Goal: Information Seeking & Learning: Find specific fact

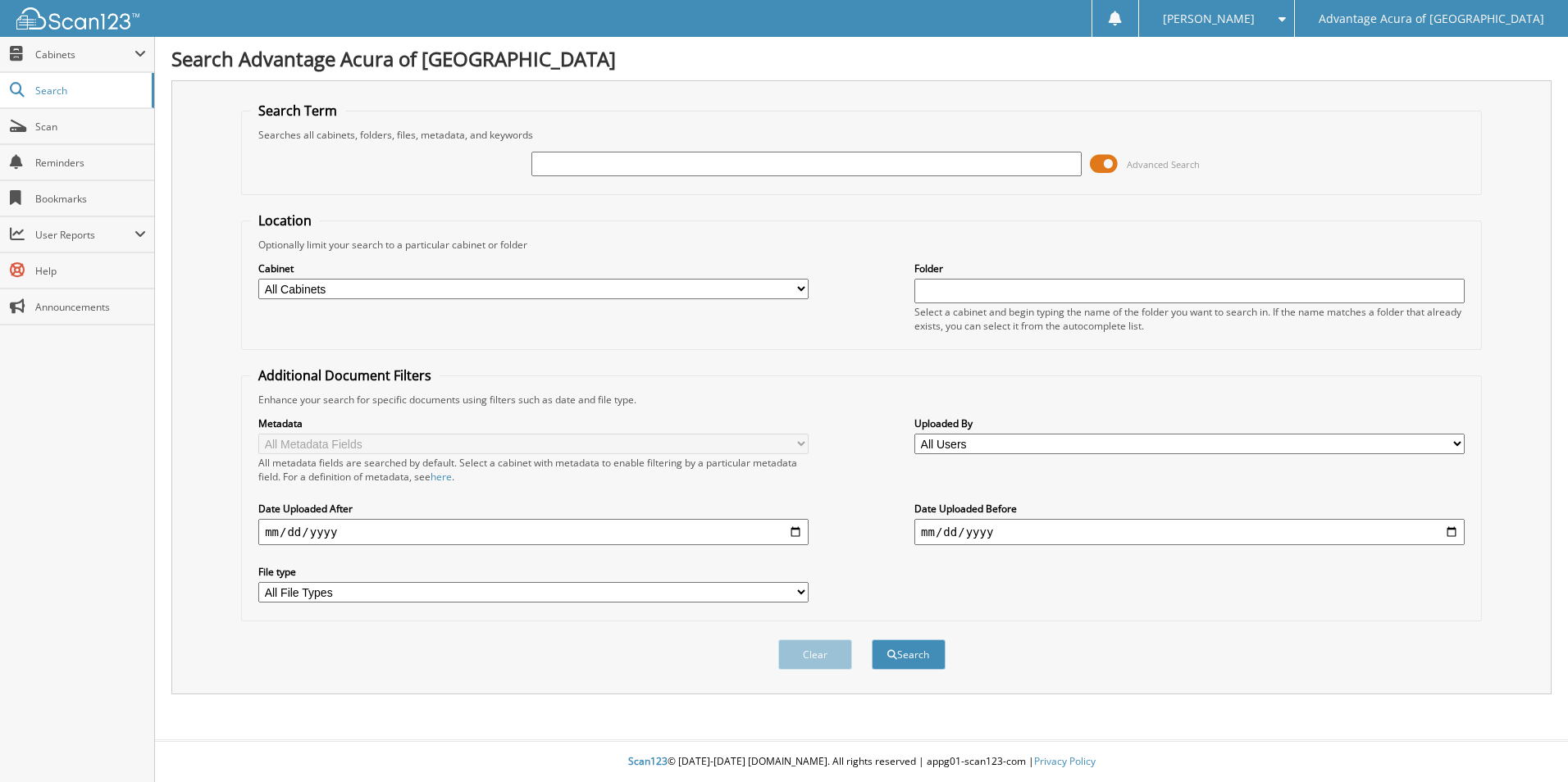
click at [632, 285] on select "All Cabinets PARTS SERVICE RO WE OWE Needs Filing" at bounding box center [533, 289] width 550 height 20
select select "36339"
click at [258, 278] on select "All Cabinets PARTS SERVICE RO WE OWE Needs Filing" at bounding box center [533, 289] width 550 height 20
click at [901, 650] on button "Search" at bounding box center [908, 655] width 74 height 31
click at [766, 166] on input "text" at bounding box center [806, 164] width 550 height 25
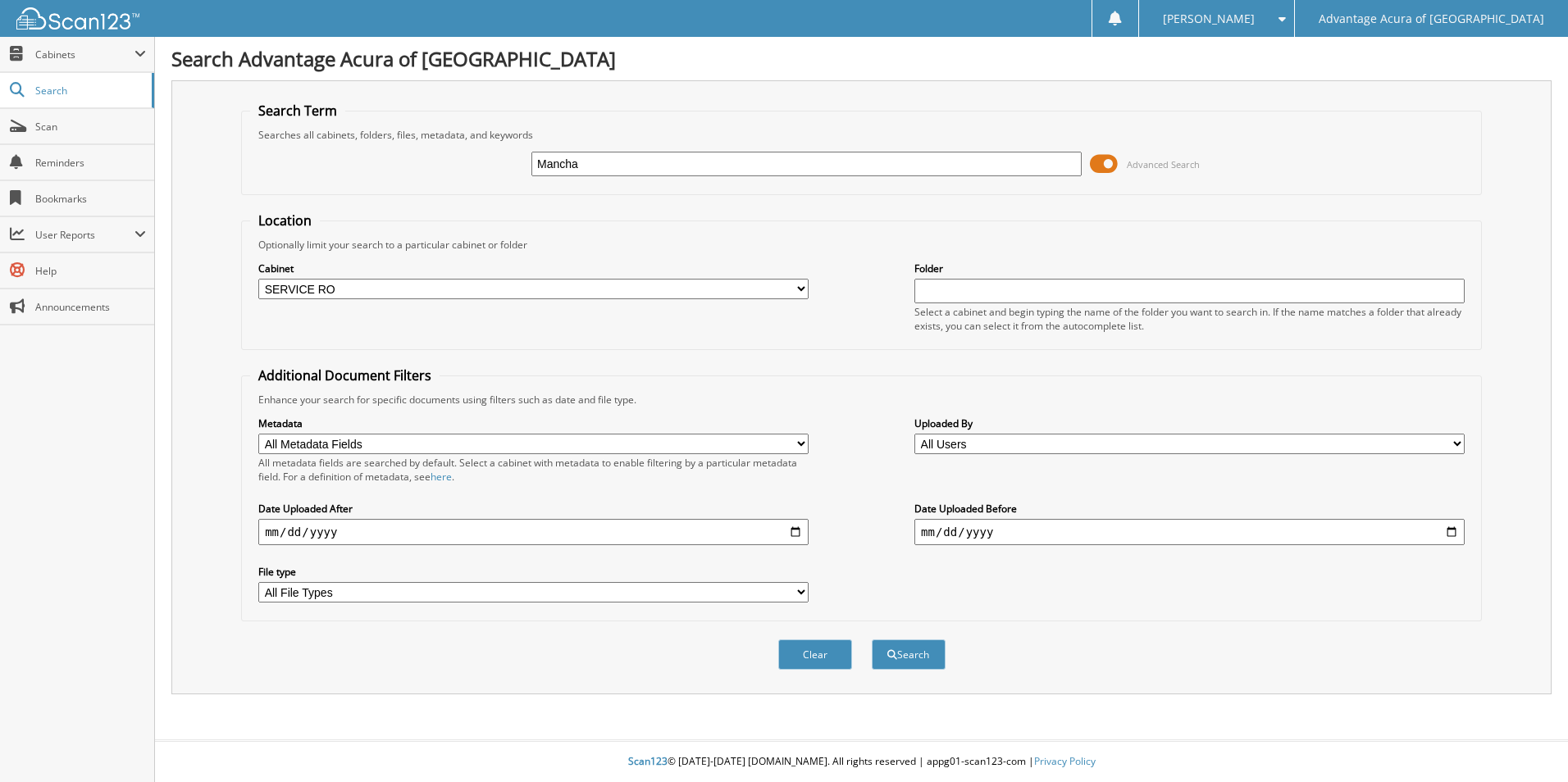
type input "Mancha"
click at [871, 639] on button "Search" at bounding box center [908, 655] width 74 height 31
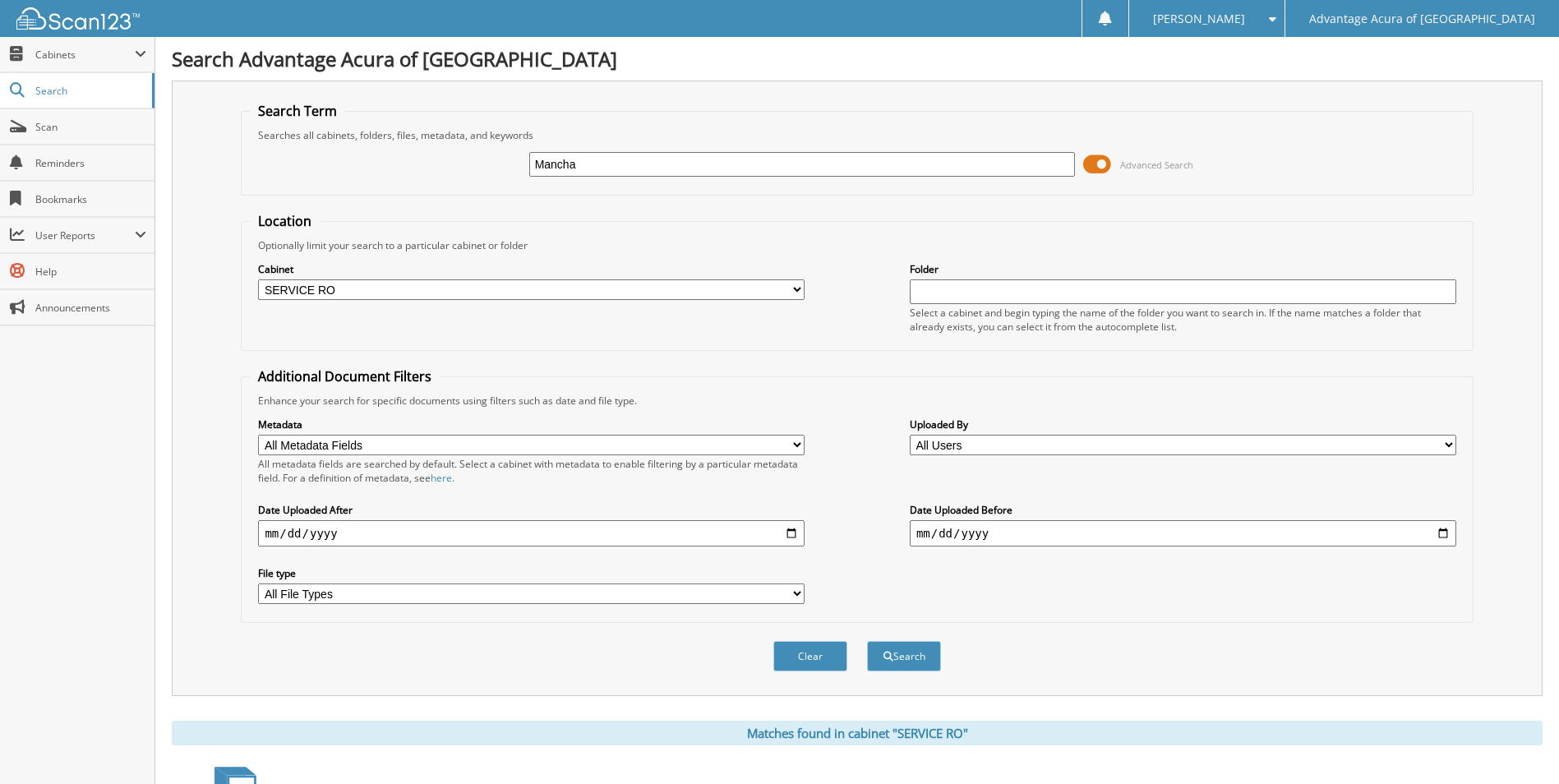
click at [622, 164] on input "Mancha" at bounding box center [803, 164] width 547 height 25
type input "M"
type input "79859"
click at [897, 663] on button "Search" at bounding box center [903, 656] width 74 height 31
click at [610, 287] on select "All Cabinets PARTS SERVICE RO WE OWE Needs Filing" at bounding box center [531, 289] width 547 height 20
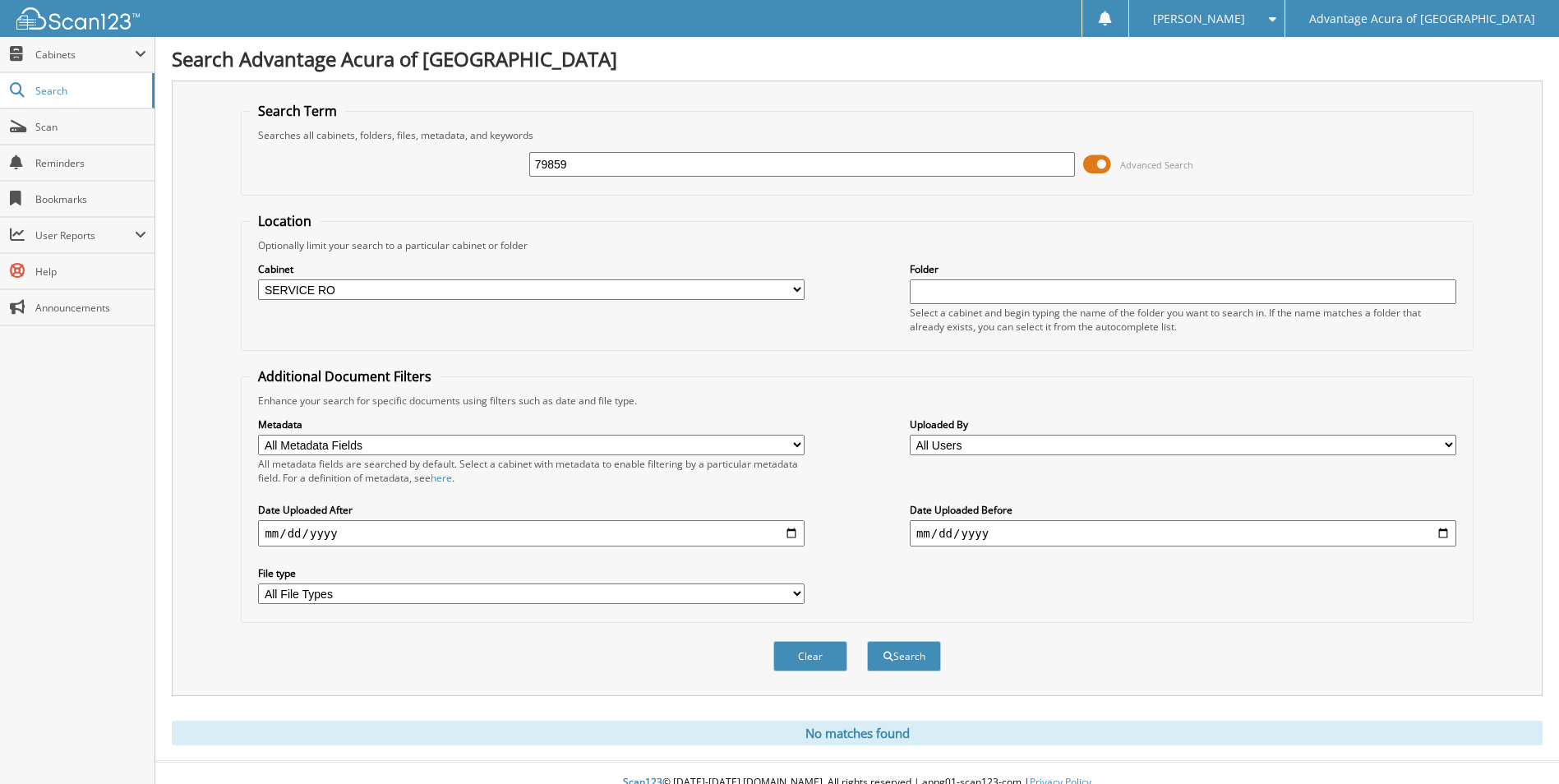
select select
click at [258, 279] on select "All Cabinets PARTS SERVICE RO WE OWE Needs Filing" at bounding box center [531, 289] width 547 height 20
click at [874, 660] on button "Search" at bounding box center [903, 656] width 74 height 31
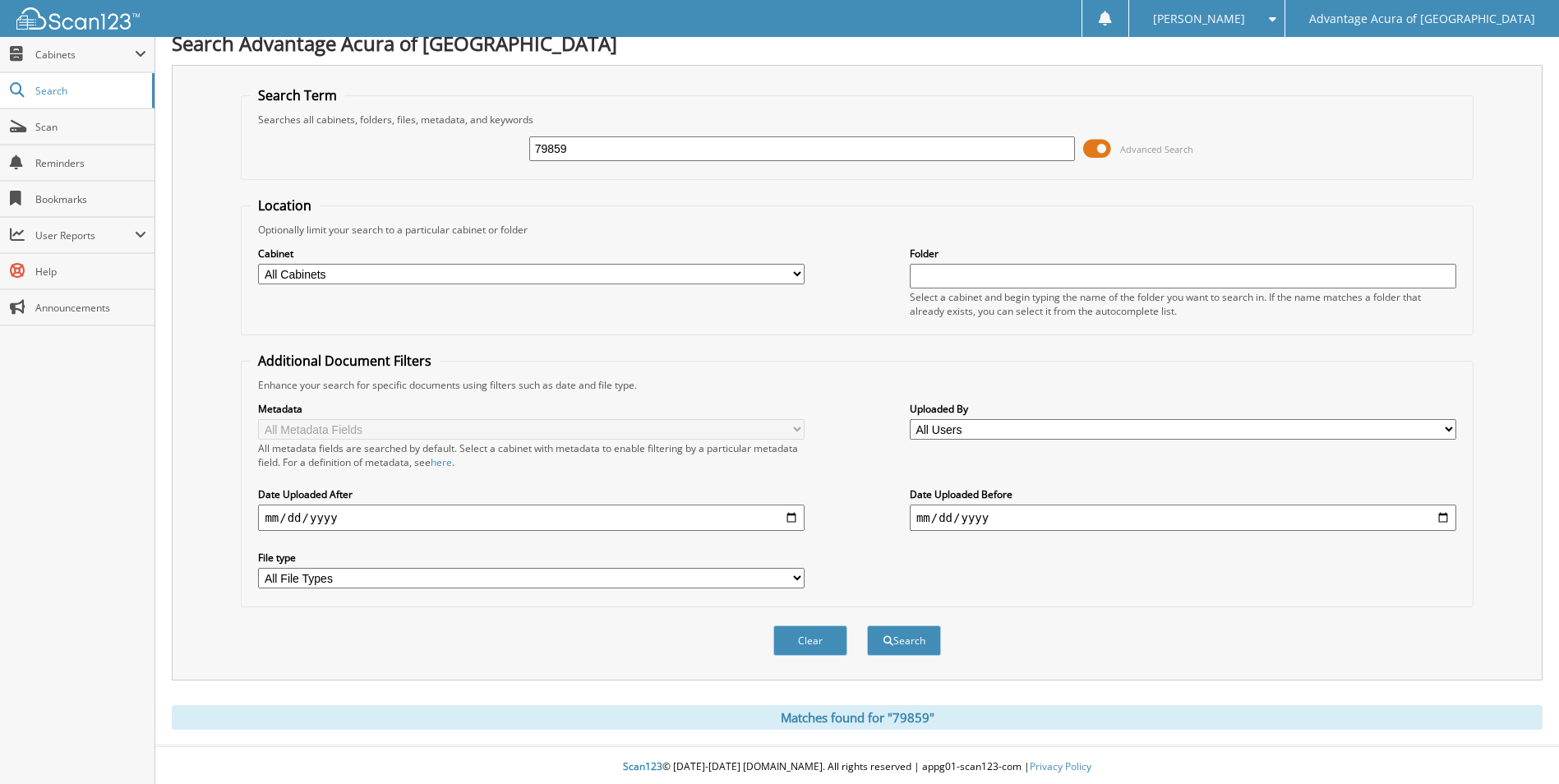
scroll to position [20, 0]
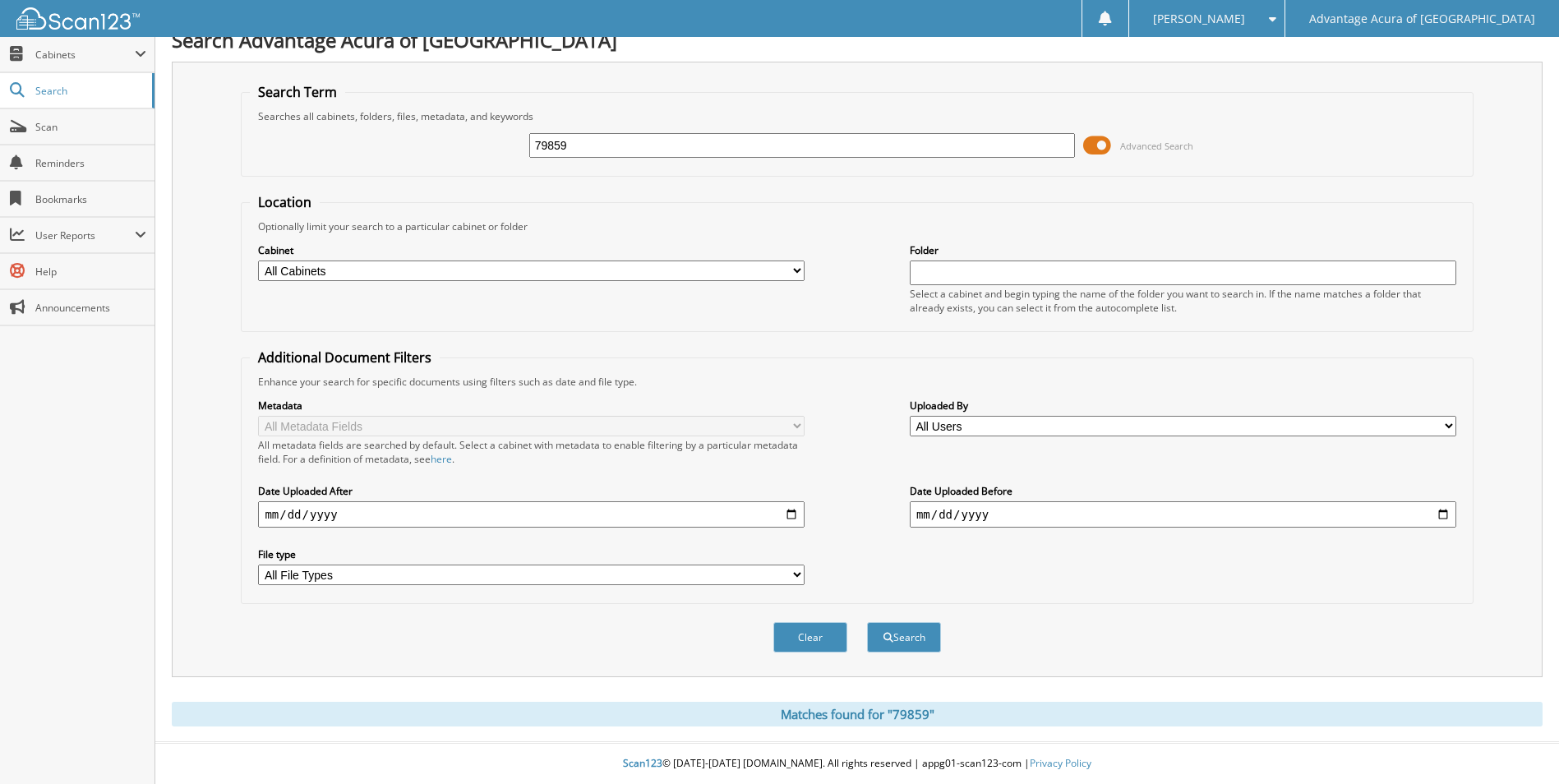
click at [601, 144] on input "79859" at bounding box center [803, 145] width 547 height 25
type input "7"
type input "79859"
click at [896, 646] on button "Search" at bounding box center [903, 638] width 74 height 31
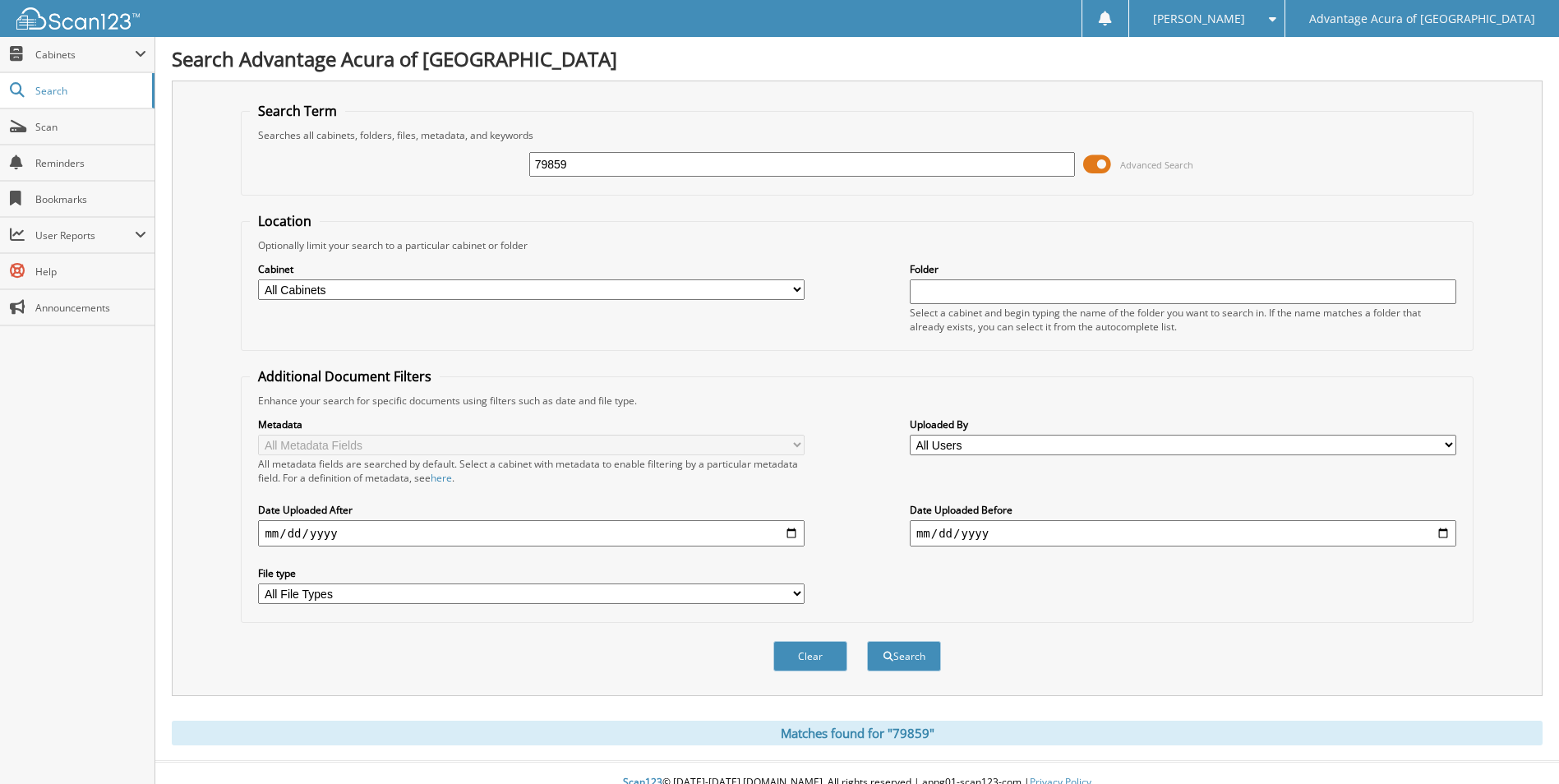
click at [626, 170] on input "79859" at bounding box center [803, 164] width 547 height 25
type input "7"
click at [82, 132] on span "Scan" at bounding box center [91, 127] width 111 height 14
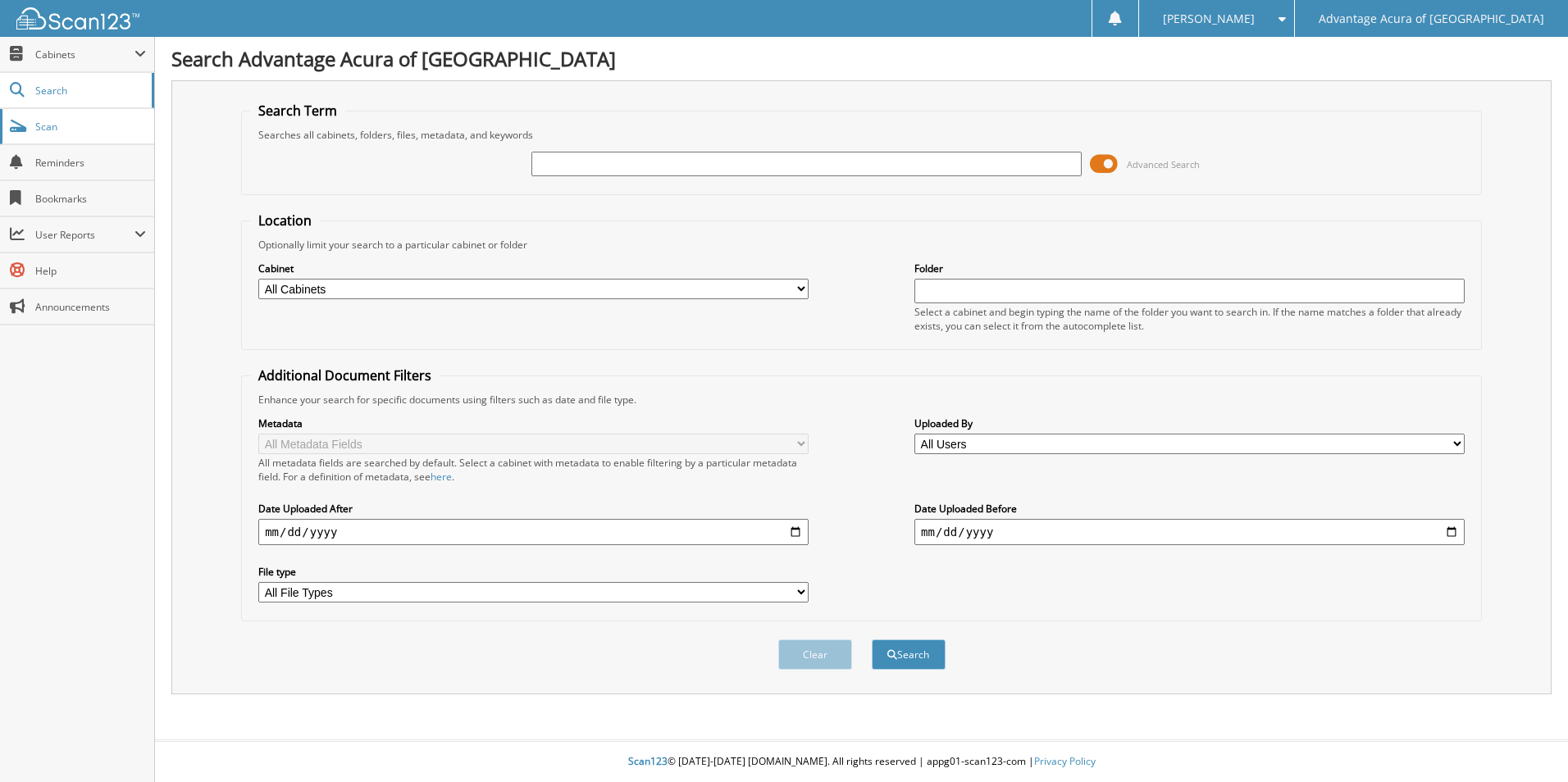
click at [42, 131] on span "Scan" at bounding box center [91, 127] width 110 height 14
